Goal: Task Accomplishment & Management: Complete application form

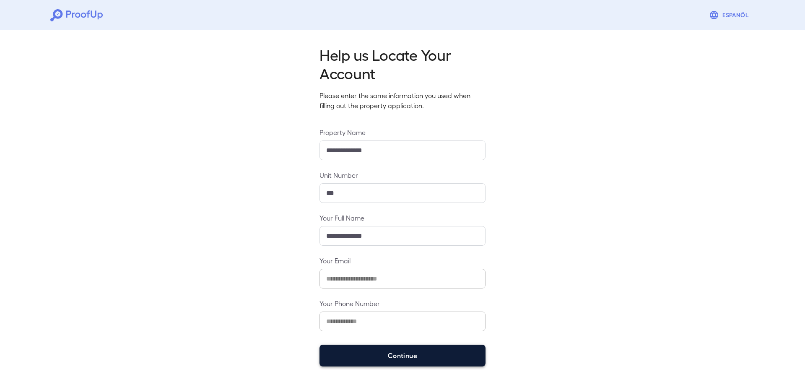
click at [454, 358] on button "Continue" at bounding box center [402, 355] width 166 height 22
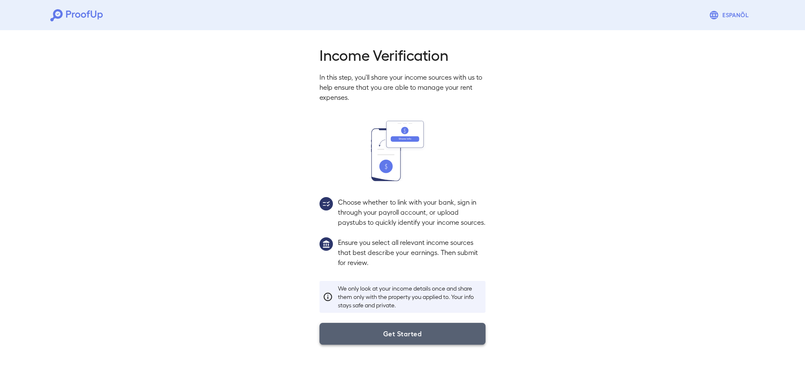
click at [461, 343] on button "Get Started" at bounding box center [402, 334] width 166 height 22
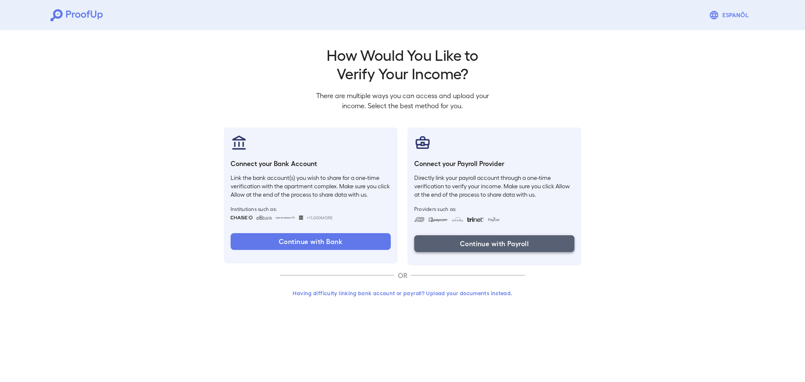
click at [533, 239] on button "Continue with Payroll" at bounding box center [494, 243] width 160 height 17
click at [532, 244] on button "Continue with Payroll" at bounding box center [494, 243] width 160 height 17
click at [83, 13] on icon at bounding box center [83, 15] width 5 height 5
